Goal: Find contact information: Find contact information

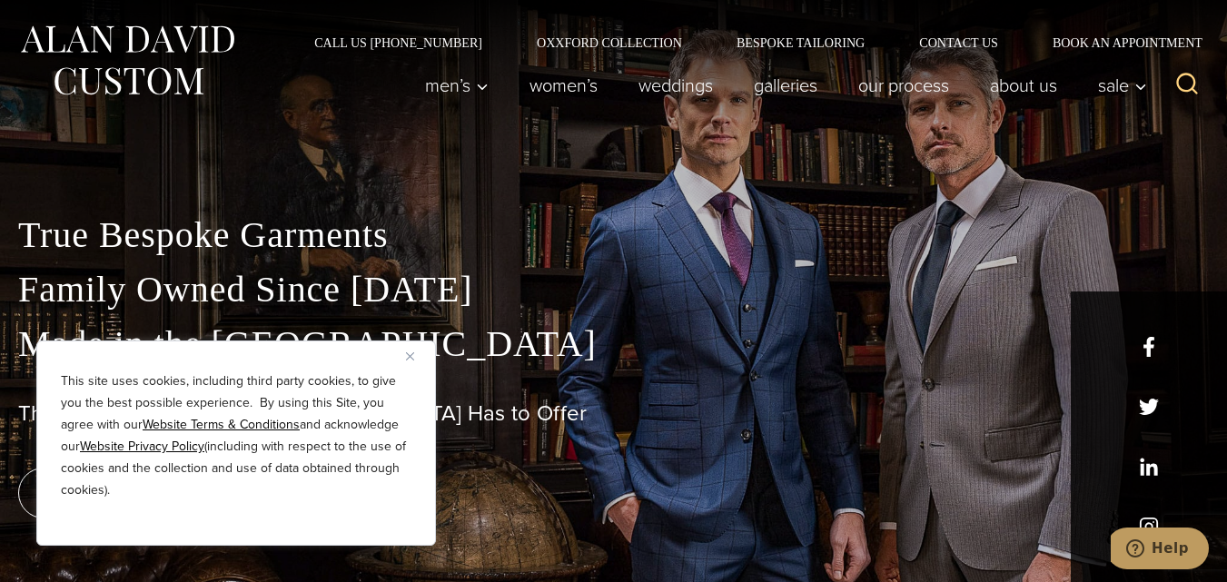
click at [422, 357] on button "Close" at bounding box center [417, 356] width 22 height 22
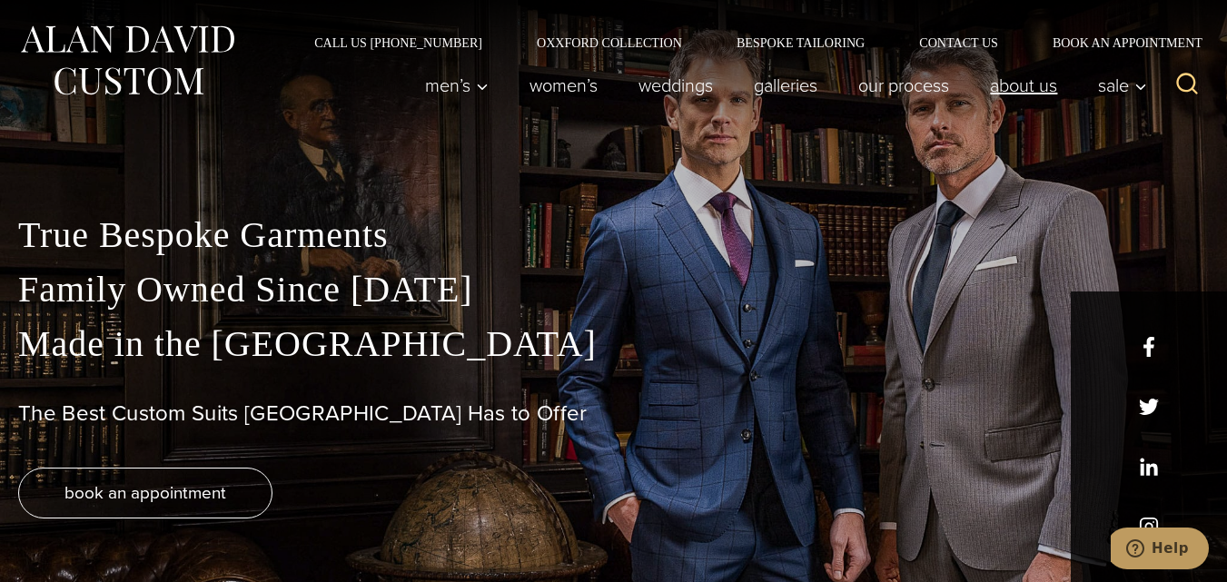
click at [1030, 76] on link "About Us" at bounding box center [1024, 85] width 108 height 36
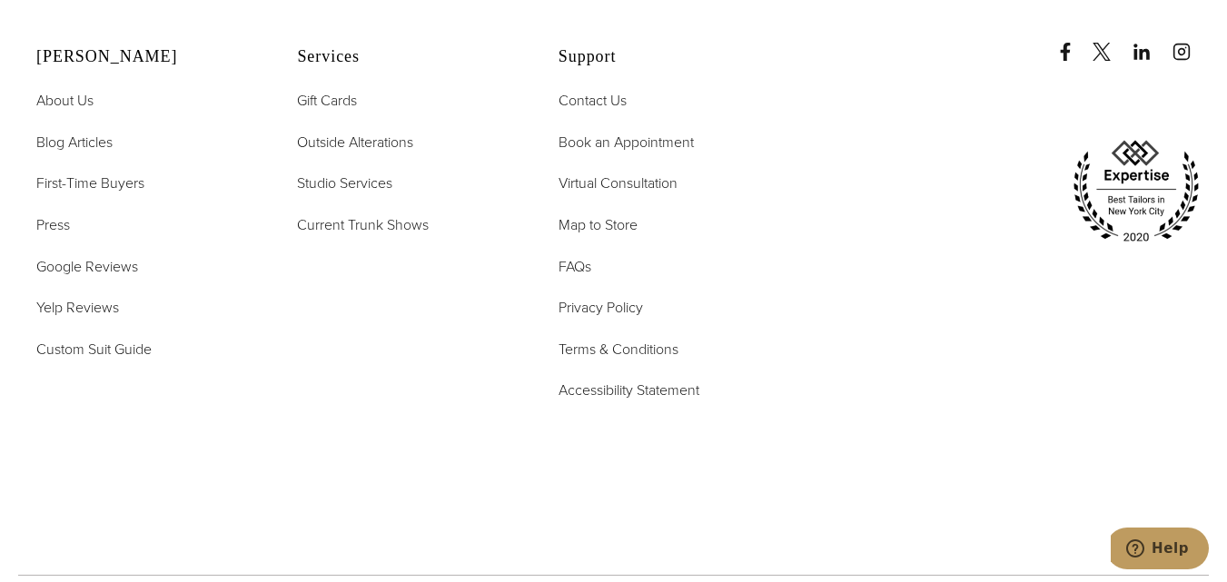
scroll to position [7199, 0]
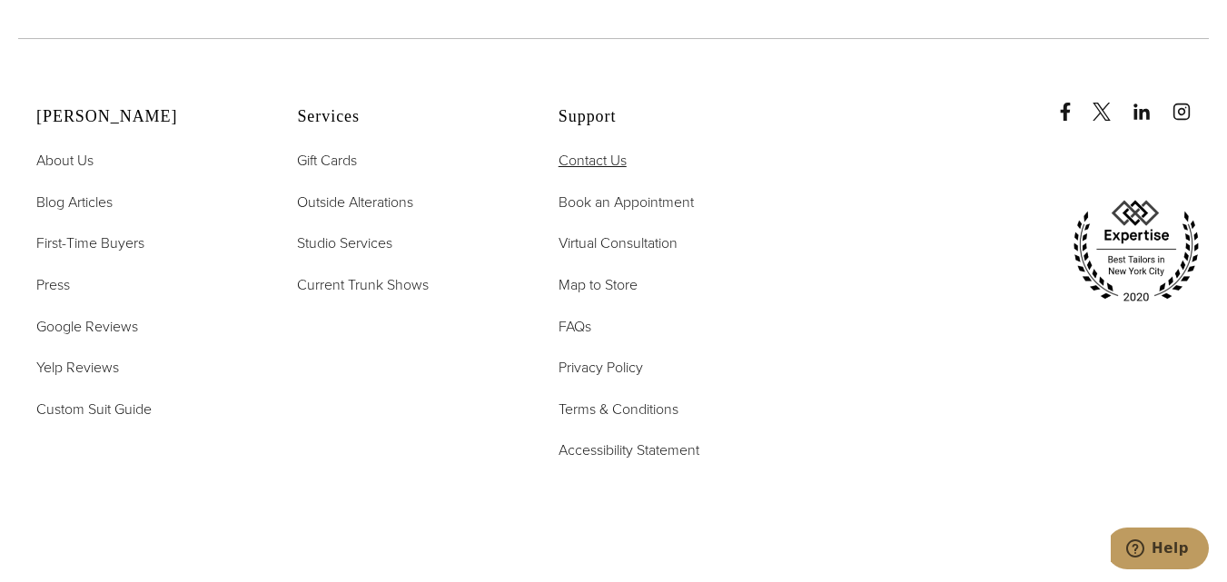
click at [595, 150] on span "Contact Us" at bounding box center [592, 160] width 68 height 21
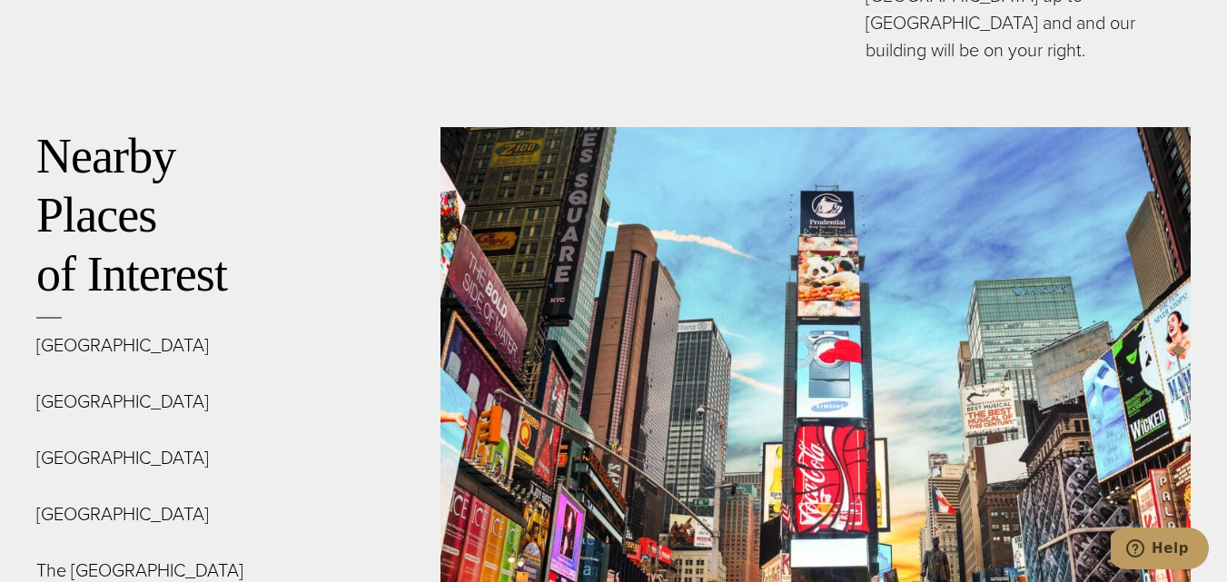
scroll to position [6628, 0]
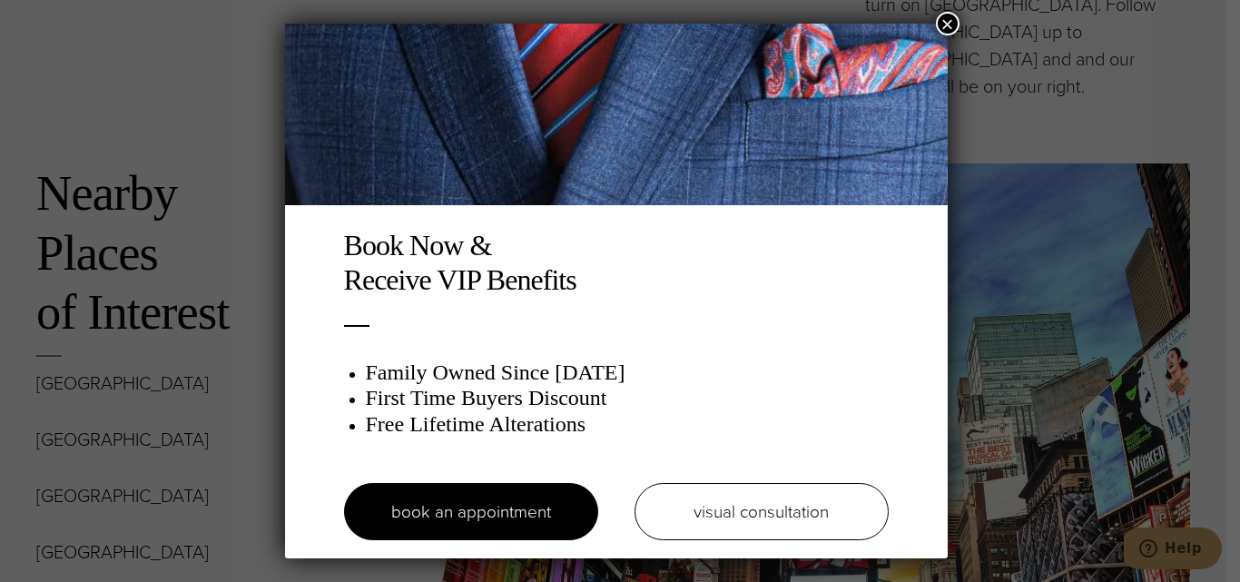
click at [609, 229] on h2 "Book Now & Receive VIP Benefits" at bounding box center [616, 263] width 545 height 70
click at [958, 13] on div "Book Now & Receive VIP Benefits Family Owned Since 1913 First Time Buyers Disco…" at bounding box center [620, 291] width 1240 height 582
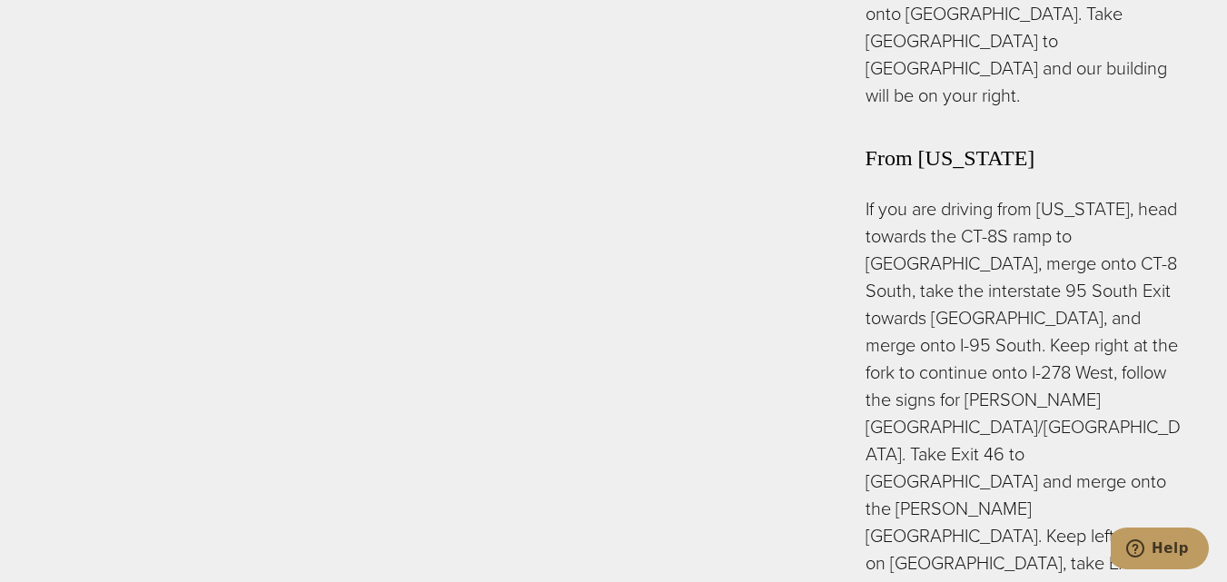
scroll to position [5538, 0]
